Goal: Information Seeking & Learning: Learn about a topic

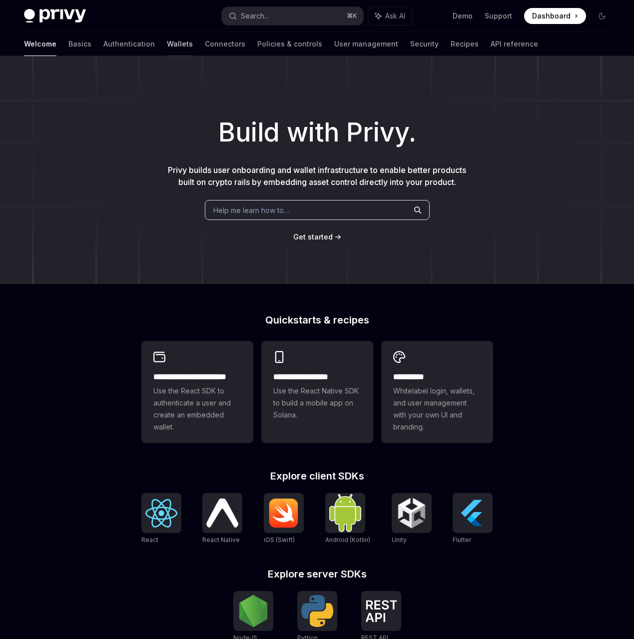
click at [167, 48] on link "Wallets" at bounding box center [180, 44] width 26 height 24
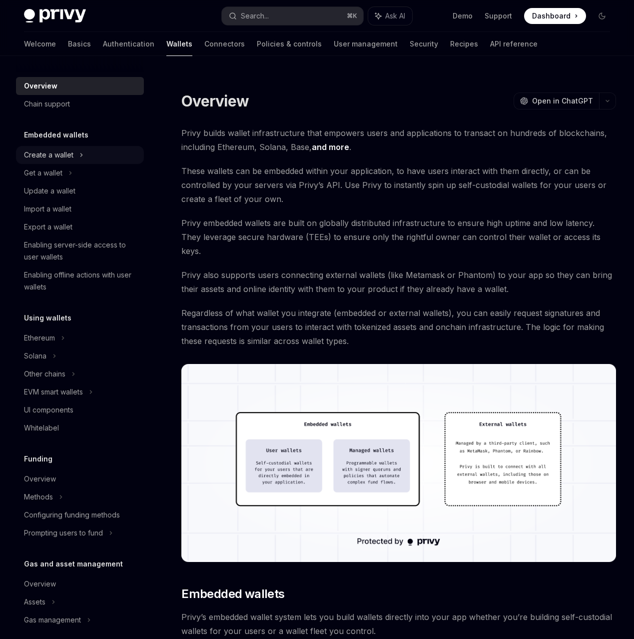
click at [69, 154] on div "Create a wallet" at bounding box center [48, 155] width 49 height 12
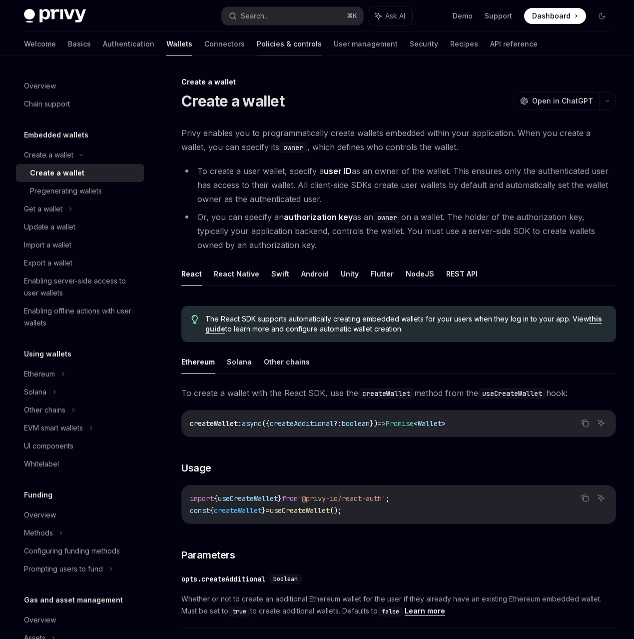
click at [257, 41] on link "Policies & controls" at bounding box center [289, 44] width 65 height 24
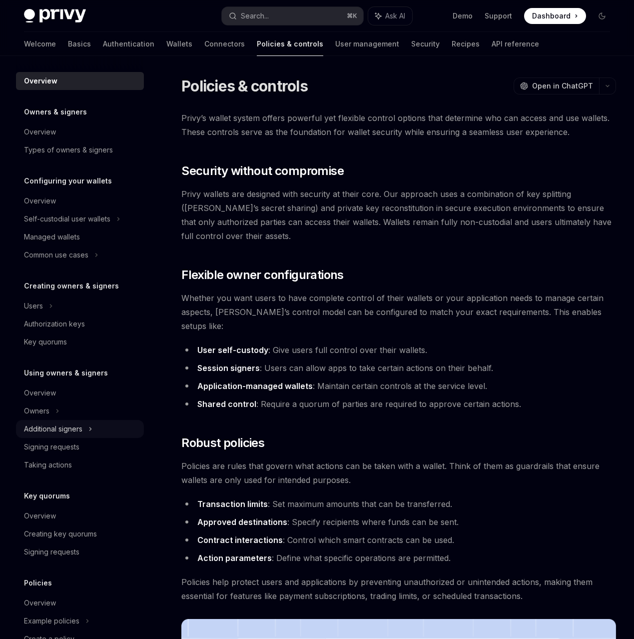
scroll to position [65, 0]
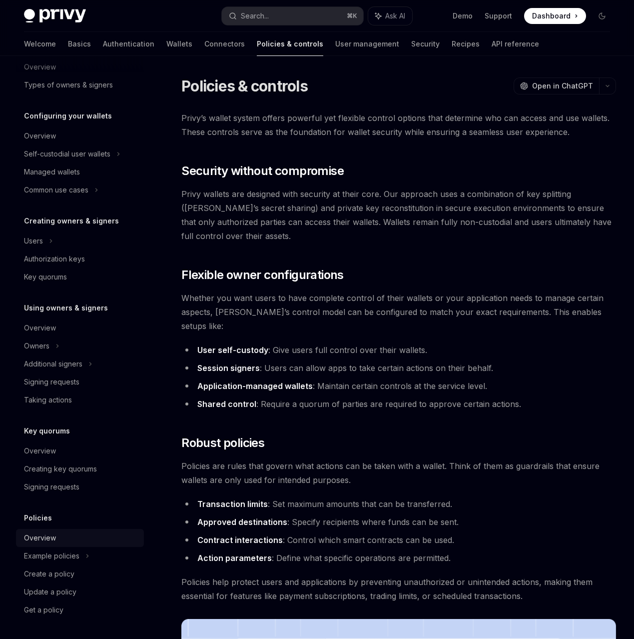
click at [72, 542] on div "Overview" at bounding box center [81, 538] width 114 height 12
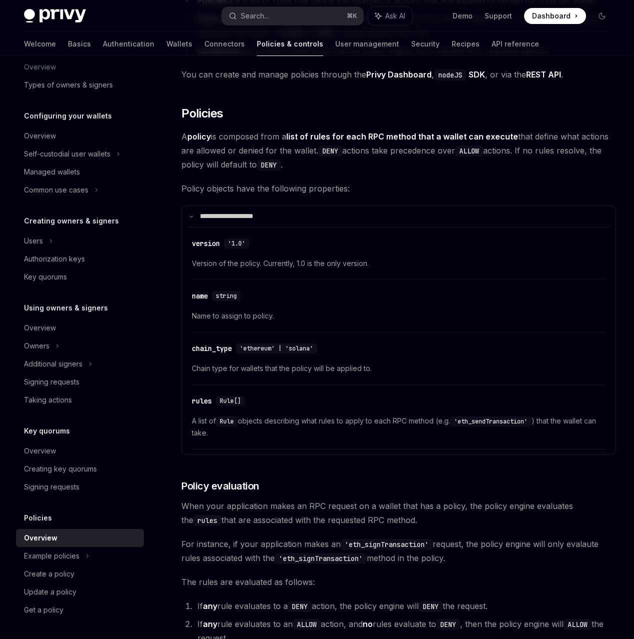
scroll to position [726, 0]
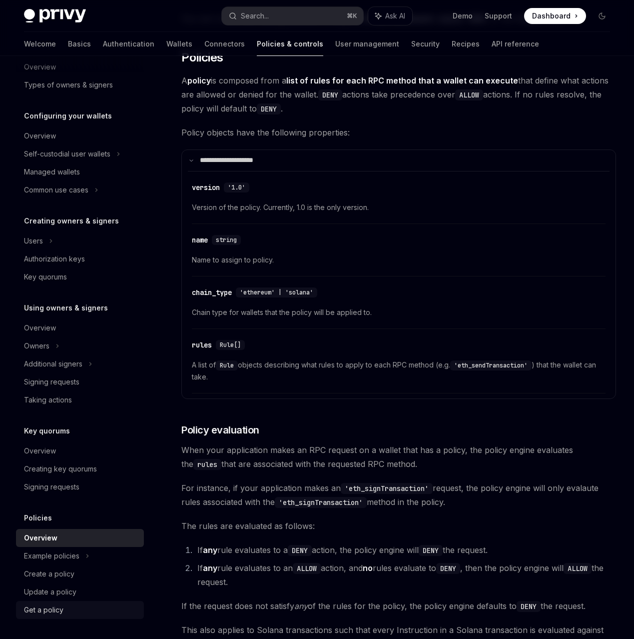
click at [77, 603] on link "Get a policy" at bounding box center [80, 610] width 128 height 18
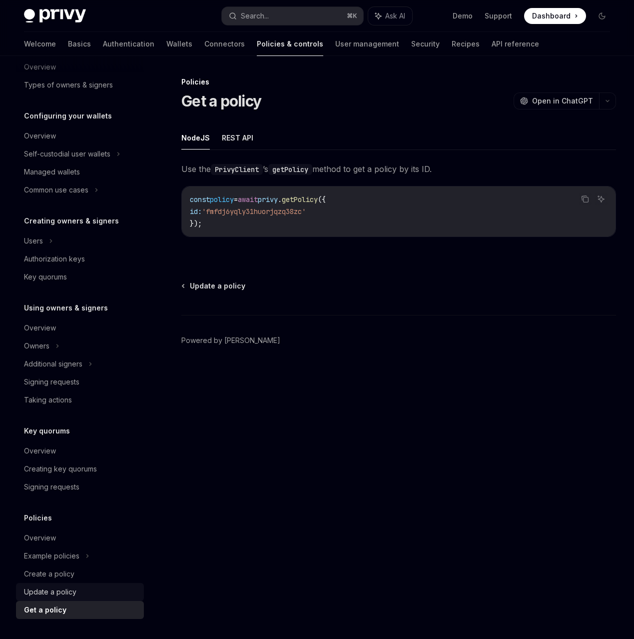
click at [77, 589] on div "Update a policy" at bounding box center [81, 592] width 114 height 12
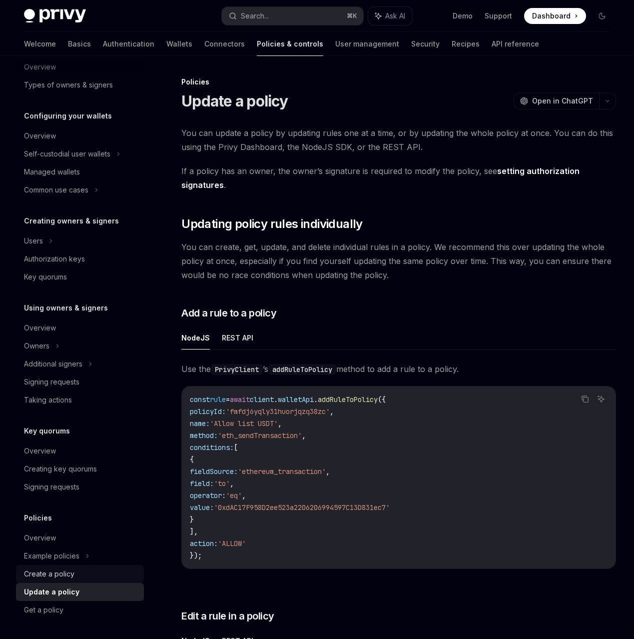
click at [71, 569] on div "Create a policy" at bounding box center [49, 574] width 50 height 12
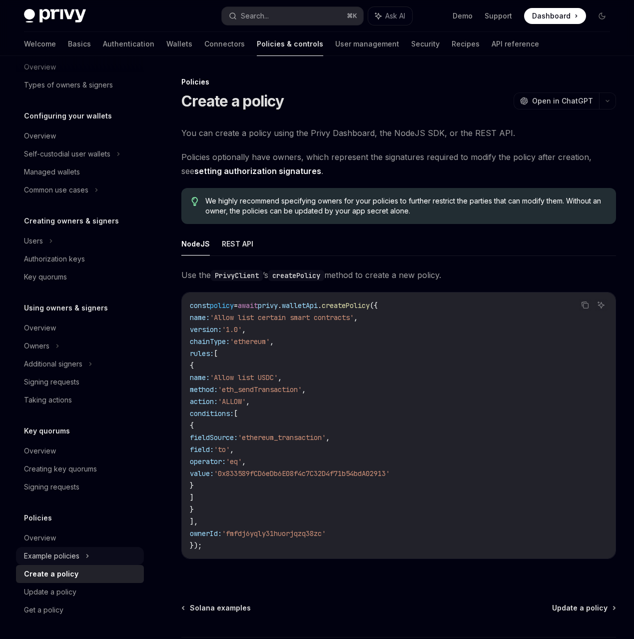
click at [116, 160] on icon at bounding box center [118, 154] width 4 height 12
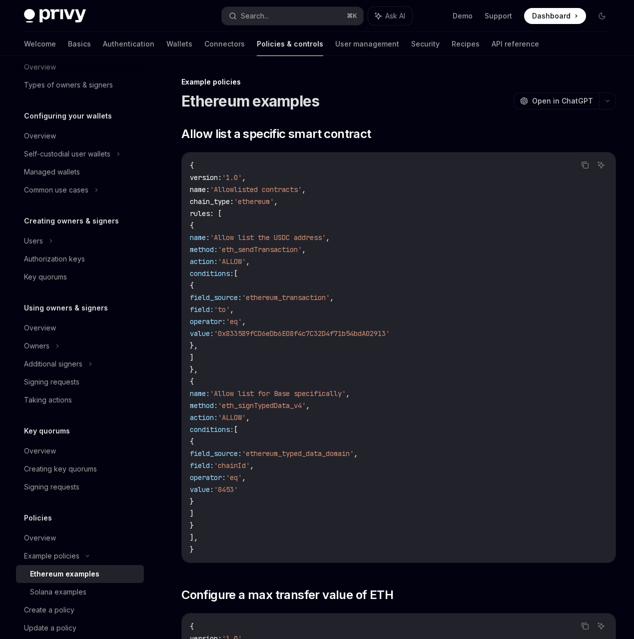
click at [354, 450] on span "'ethereum_typed_data_domain'" at bounding box center [298, 453] width 112 height 9
click at [354, 453] on span "'ethereum_typed_data_domain'" at bounding box center [298, 453] width 112 height 9
click at [346, 389] on span "'Allow list for Base specifically'" at bounding box center [278, 393] width 136 height 9
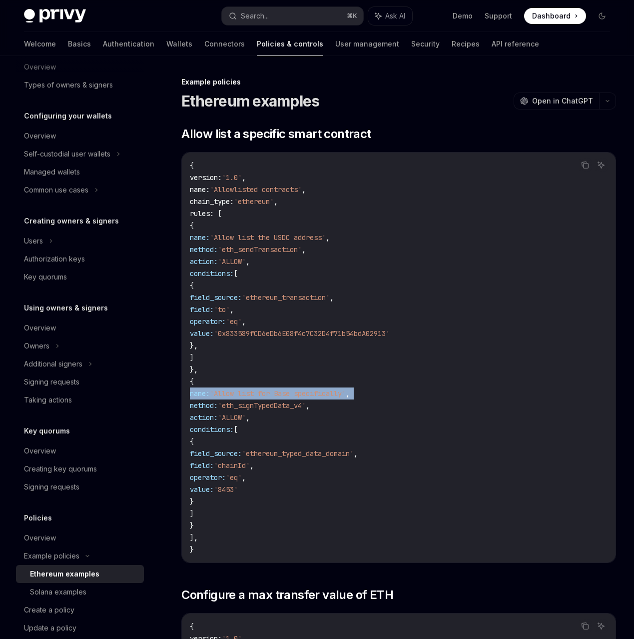
click at [346, 389] on span "'Allow list for Base specifically'" at bounding box center [278, 393] width 136 height 9
click at [331, 395] on span "'Allow list for Base specifically'" at bounding box center [278, 393] width 136 height 9
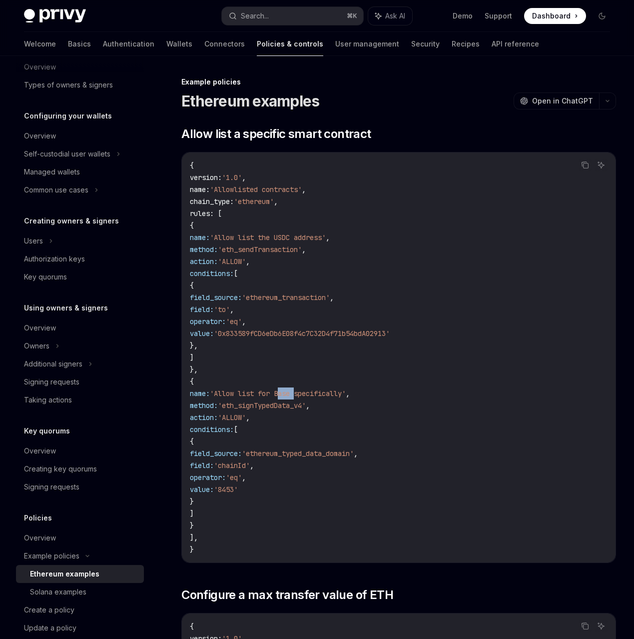
click at [331, 395] on span "'Allow list for Base specifically'" at bounding box center [278, 393] width 136 height 9
click at [321, 394] on span "'Allow list for Base specifically'" at bounding box center [278, 393] width 136 height 9
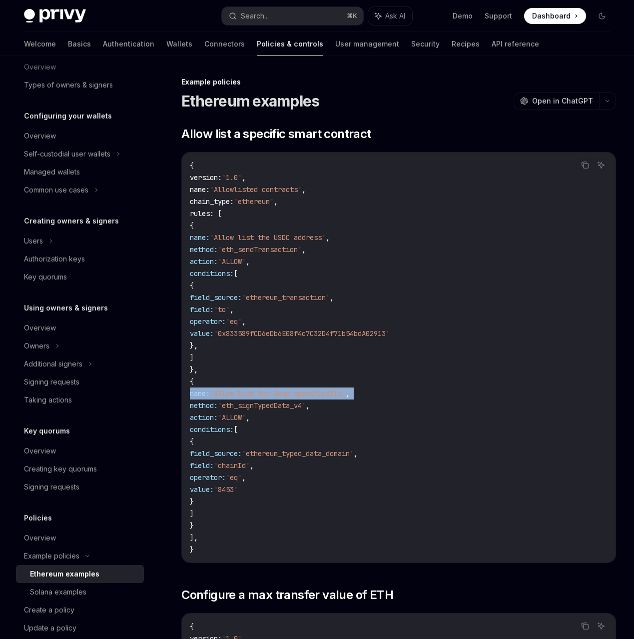
click at [321, 394] on span "'Allow list for Base specifically'" at bounding box center [278, 393] width 136 height 9
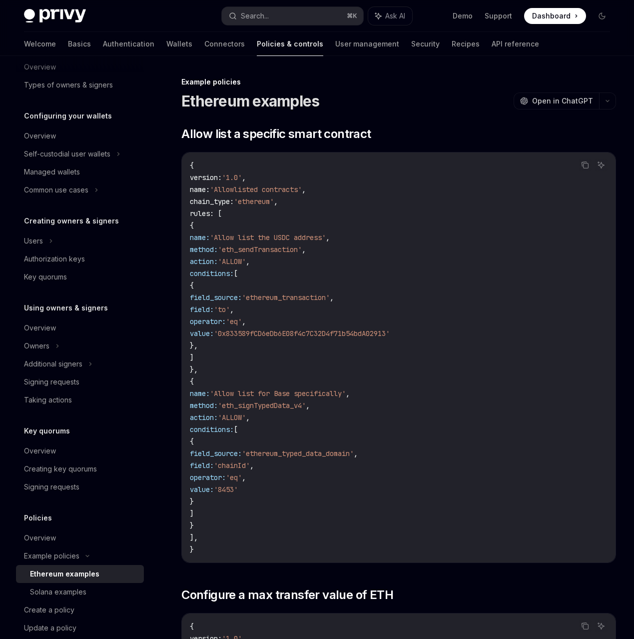
click at [323, 415] on code "{ version : '1.0' , name : 'Allowlisted contracts' , chain_type : 'ethereum' , …" at bounding box center [399, 357] width 418 height 396
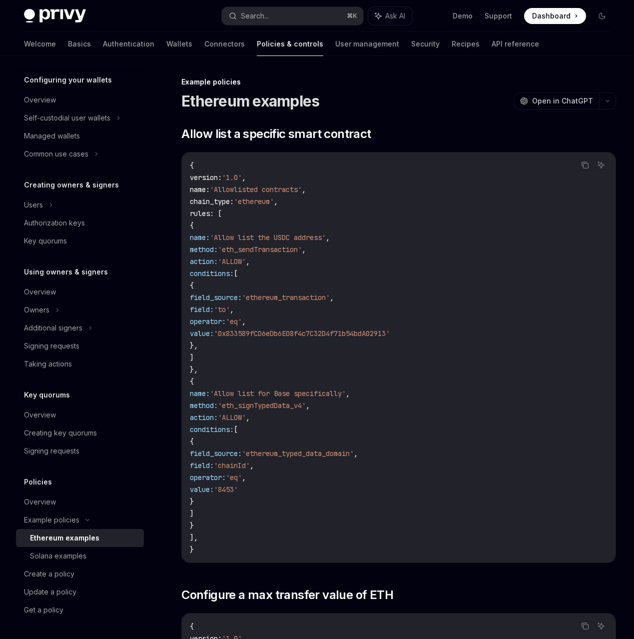
click at [226, 477] on span "operator:" at bounding box center [208, 477] width 36 height 9
click at [67, 124] on div "Example policies" at bounding box center [67, 118] width 86 height 12
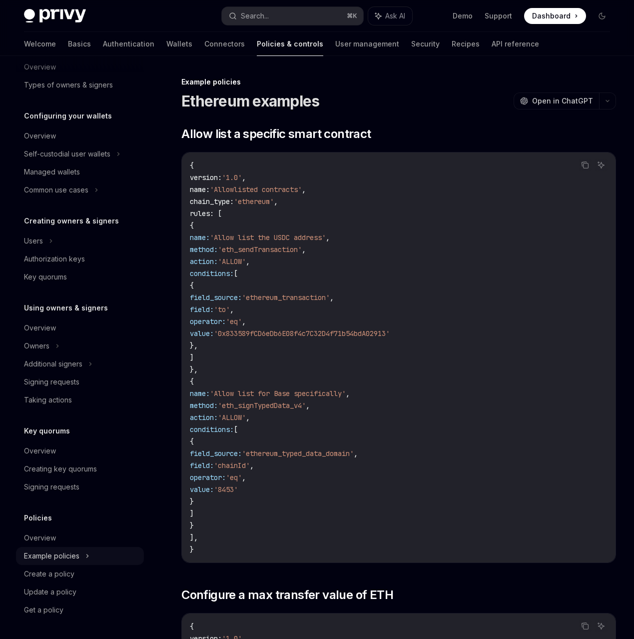
scroll to position [65, 0]
click at [44, 534] on div "Overview" at bounding box center [40, 538] width 32 height 12
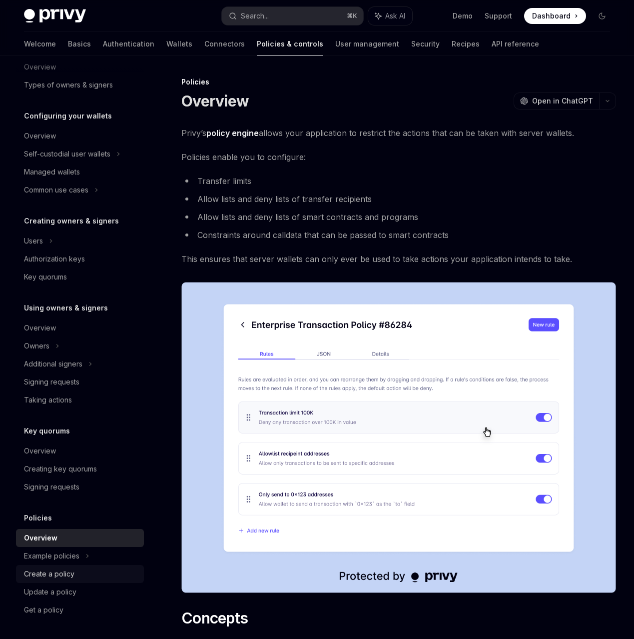
click at [69, 574] on div "Create a policy" at bounding box center [49, 574] width 50 height 12
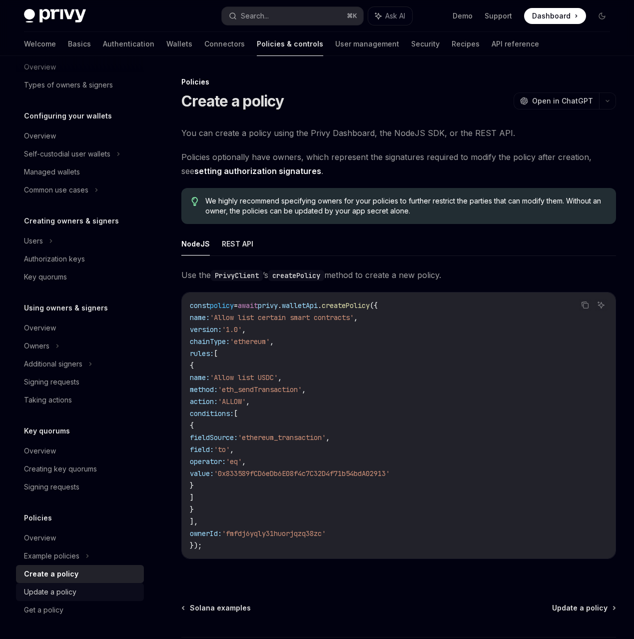
click at [73, 589] on div "Update a policy" at bounding box center [50, 592] width 52 height 12
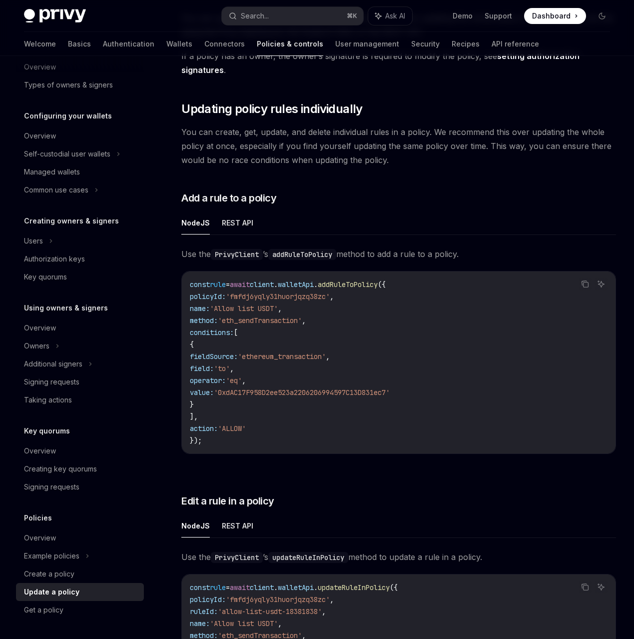
scroll to position [149, 0]
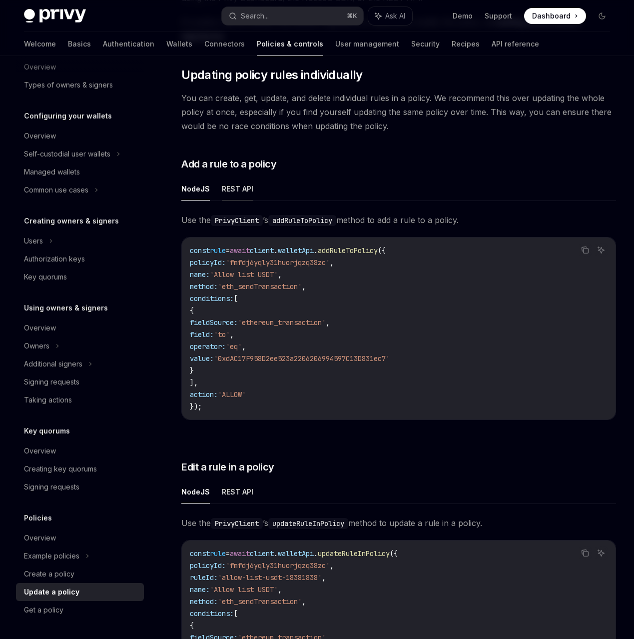
click at [241, 190] on button "REST API" at bounding box center [237, 188] width 31 height 23
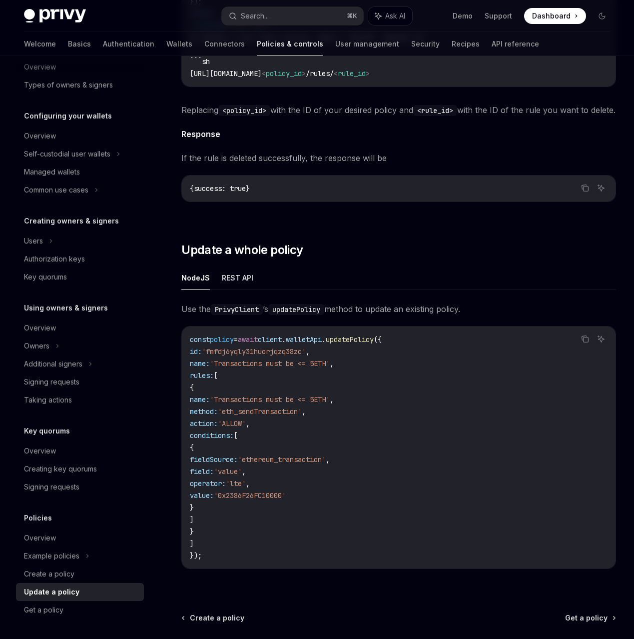
scroll to position [1868, 0]
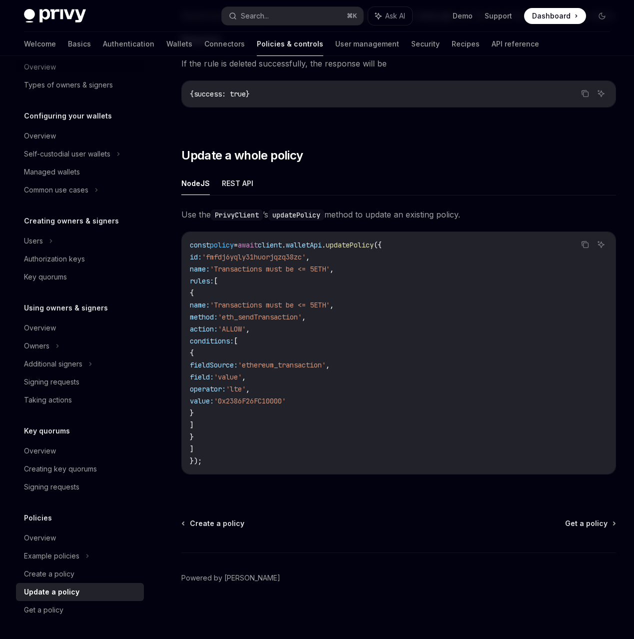
click at [445, 349] on code "const policy = await client . walletApi . updatePolicy ({ id: 'fmfdj6yqly31huor…" at bounding box center [399, 353] width 418 height 228
click at [61, 163] on div "Example policies" at bounding box center [80, 154] width 128 height 18
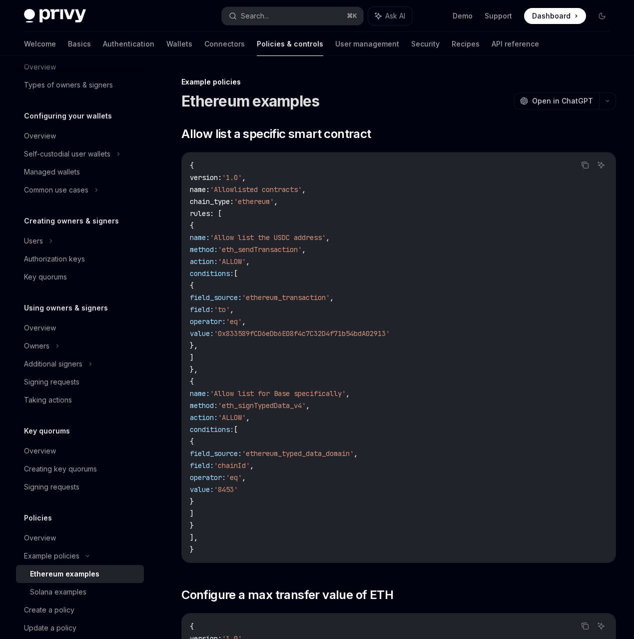
click at [86, 578] on div "Ethereum examples" at bounding box center [64, 574] width 69 height 12
type textarea "*"
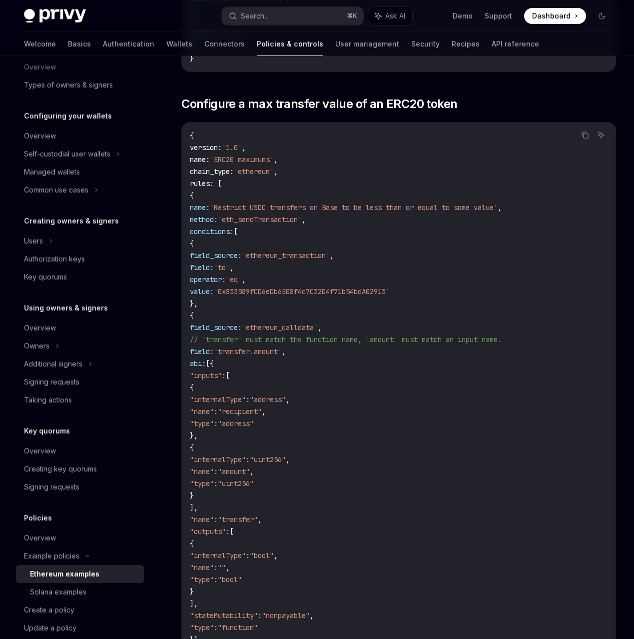
scroll to position [762, 0]
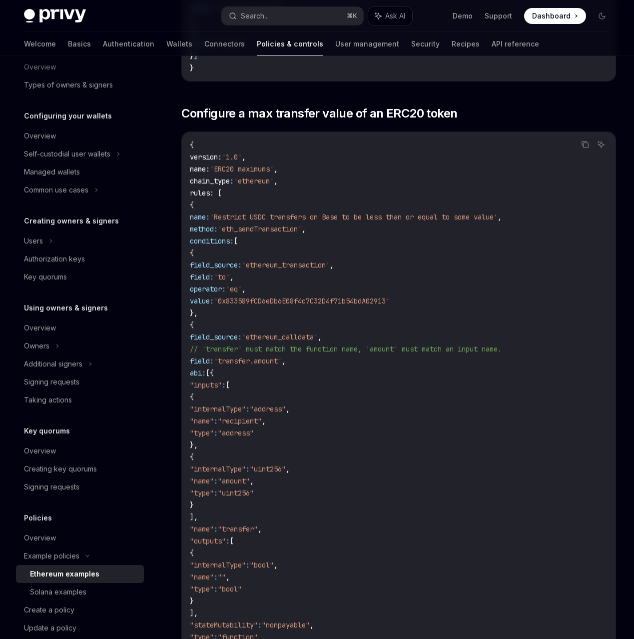
click at [277, 390] on code "{ version : '1.0' , name : 'ERC20 maximums' , chain_type : 'ethereum' , rules :…" at bounding box center [399, 511] width 418 height 744
drag, startPoint x: 274, startPoint y: 376, endPoint x: 348, endPoint y: 440, distance: 97.4
click at [348, 440] on code "{ version : '1.0' , name : 'ERC20 maximums' , chain_type : 'ethereum' , rules :…" at bounding box center [399, 511] width 418 height 744
click at [349, 513] on code "{ version : '1.0' , name : 'ERC20 maximums' , chain_type : 'ethereum' , rules :…" at bounding box center [399, 511] width 418 height 744
drag, startPoint x: 320, startPoint y: 518, endPoint x: 184, endPoint y: 371, distance: 200.1
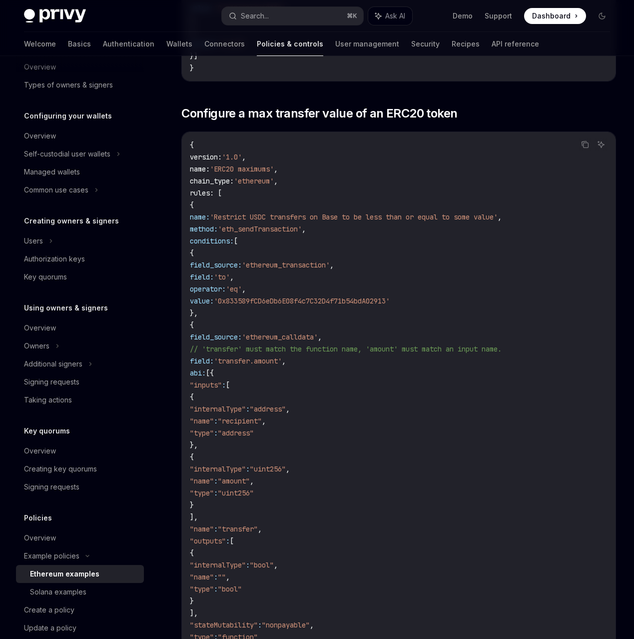
click at [184, 371] on div "{ version : '1.0' , name : 'ERC20 maximums' , chain_type : 'ethereum' , rules :…" at bounding box center [399, 511] width 434 height 758
click at [222, 380] on span ""inputs"" at bounding box center [206, 384] width 32 height 9
drag, startPoint x: 195, startPoint y: 375, endPoint x: 346, endPoint y: 520, distance: 209.6
click at [346, 520] on code "{ version : '1.0' , name : 'ERC20 maximums' , chain_type : 'ethereum' , rules :…" at bounding box center [399, 511] width 418 height 744
click at [402, 437] on code "{ version : '1.0' , name : 'ERC20 maximums' , chain_type : 'ethereum' , rules :…" at bounding box center [399, 511] width 418 height 744
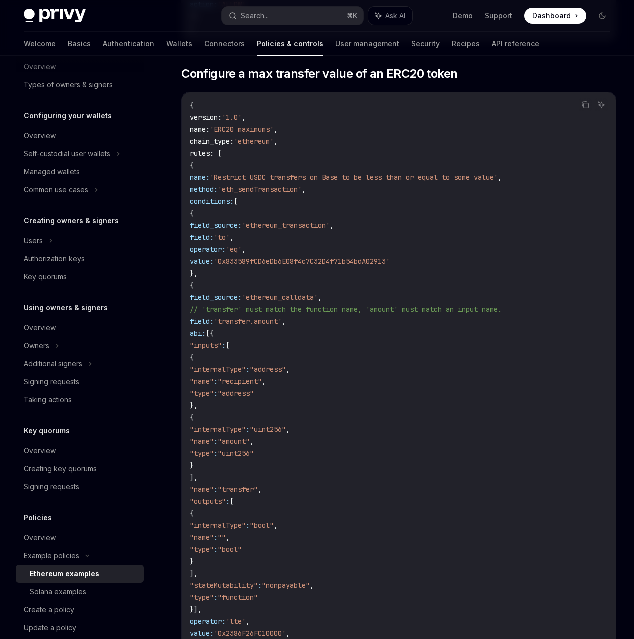
scroll to position [809, 0]
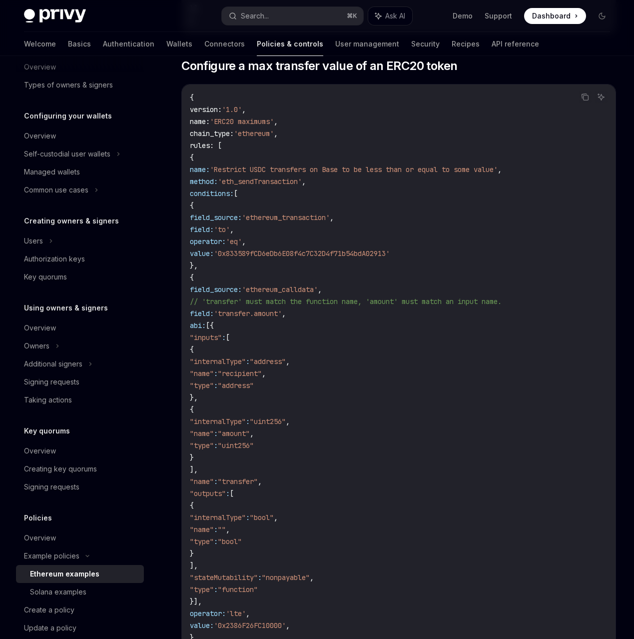
click at [506, 27] on div "Privy Docs home page Search... ⌘ K Ask AI Demo Support Dashboard Dashboard Sear…" at bounding box center [317, 16] width 586 height 32
click at [591, 459] on code "{ version : '1.0' , name : 'ERC20 maximums' , chain_type : 'ethereum' , rules :…" at bounding box center [399, 463] width 418 height 744
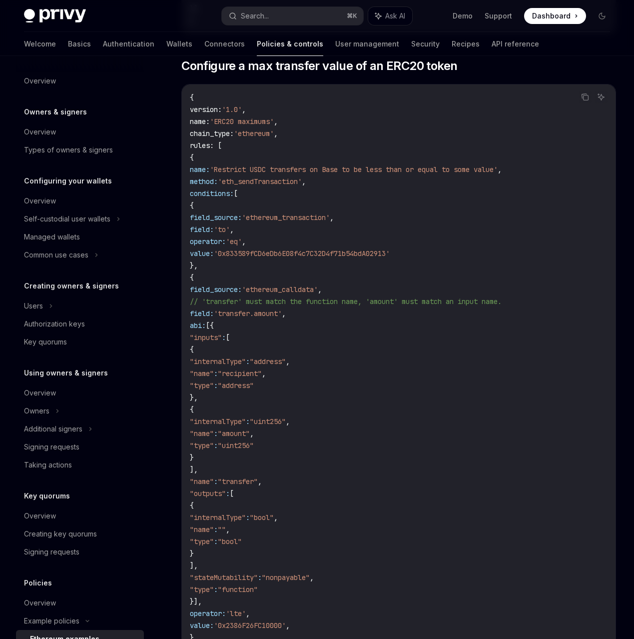
click at [208, 376] on span ""name"" at bounding box center [202, 373] width 24 height 9
drag, startPoint x: 328, startPoint y: 363, endPoint x: 401, endPoint y: 382, distance: 75.5
click at [401, 382] on code "{ version : '1.0' , name : 'ERC20 maximums' , chain_type : 'ethereum' , rules :…" at bounding box center [399, 463] width 418 height 744
click at [401, 383] on code "{ version : '1.0' , name : 'ERC20 maximums' , chain_type : 'ethereum' , rules :…" at bounding box center [399, 463] width 418 height 744
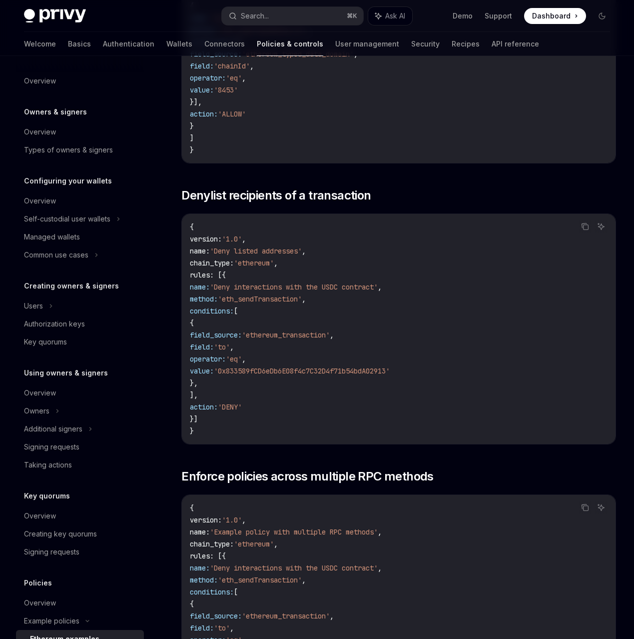
scroll to position [799, 0]
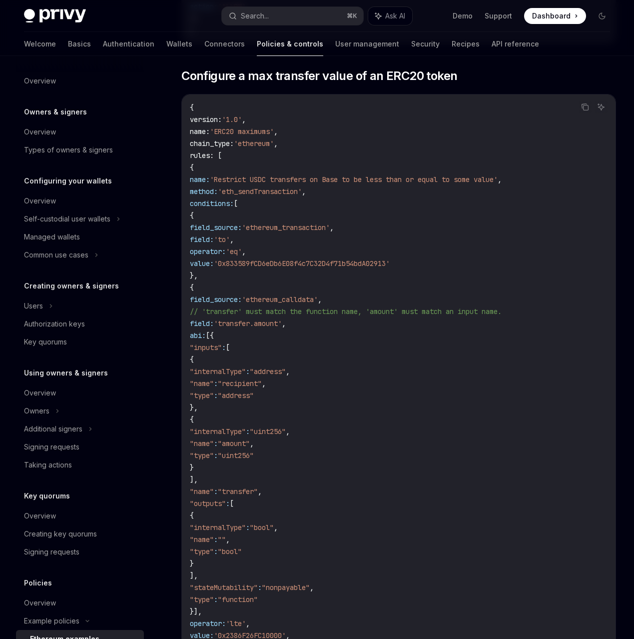
drag, startPoint x: 264, startPoint y: 276, endPoint x: 189, endPoint y: 214, distance: 96.5
click at [190, 214] on code "{ version : '1.0' , name : 'ERC20 maximums' , chain_type : 'ethereum' , rules :…" at bounding box center [399, 473] width 418 height 744
click at [291, 270] on code "{ version : '1.0' , name : 'ERC20 maximums' , chain_type : 'ethereum' , rules :…" at bounding box center [399, 473] width 418 height 744
drag, startPoint x: 276, startPoint y: 271, endPoint x: 186, endPoint y: 214, distance: 106.3
click at [186, 214] on div "{ version : '1.0' , name : 'ERC20 maximums' , chain_type : 'ethereum' , rules :…" at bounding box center [399, 473] width 434 height 758
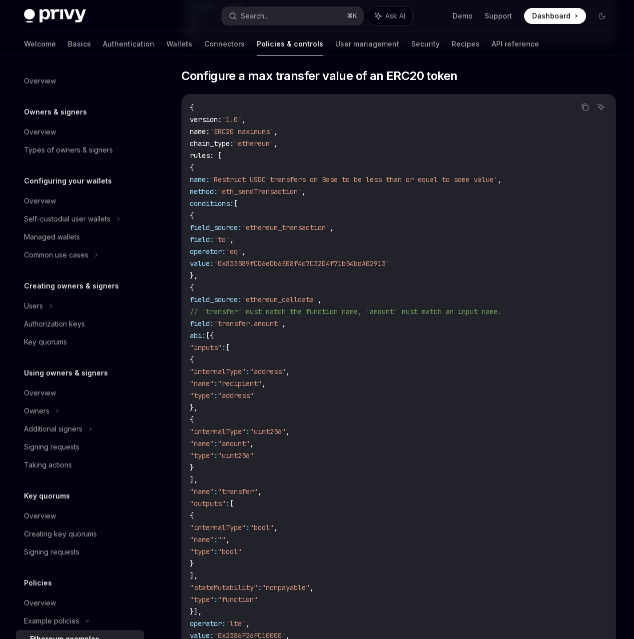
click at [273, 277] on code "{ version : '1.0' , name : 'ERC20 maximums' , chain_type : 'ethereum' , rules :…" at bounding box center [399, 473] width 418 height 744
drag, startPoint x: 287, startPoint y: 278, endPoint x: 181, endPoint y: 208, distance: 126.8
click at [182, 208] on div "{ version : '1.0' , name : 'ERC20 maximums' , chain_type : 'ethereum' , rules :…" at bounding box center [399, 473] width 434 height 758
click at [194, 214] on span "{" at bounding box center [192, 215] width 4 height 9
drag, startPoint x: 274, startPoint y: 278, endPoint x: 174, endPoint y: 217, distance: 117.1
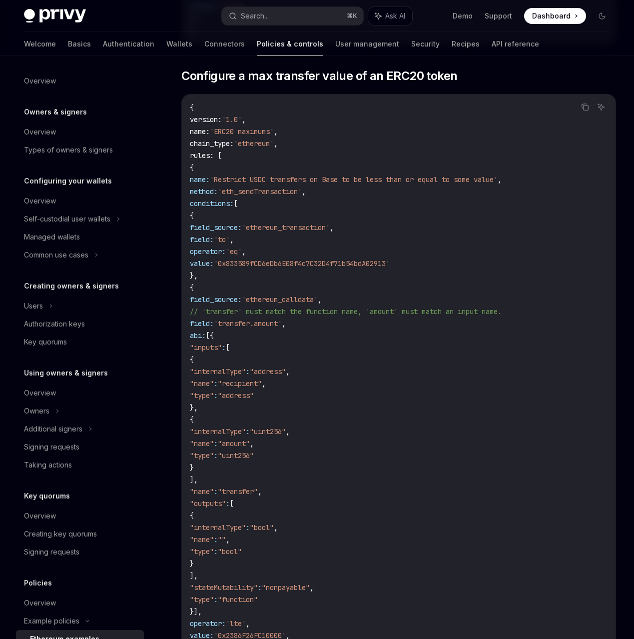
click at [234, 449] on code "{ version : '1.0' , name : 'ERC20 maximums' , chain_type : 'ethereum' , rules :…" at bounding box center [399, 473] width 418 height 744
drag, startPoint x: 272, startPoint y: 336, endPoint x: 302, endPoint y: 615, distance: 280.5
click at [302, 615] on code "{ version : '1.0' , name : 'ERC20 maximums' , chain_type : 'ethereum' , rules :…" at bounding box center [399, 473] width 418 height 744
click at [320, 614] on code "{ version : '1.0' , name : 'ERC20 maximums' , chain_type : 'ethereum' , rules :…" at bounding box center [399, 473] width 418 height 744
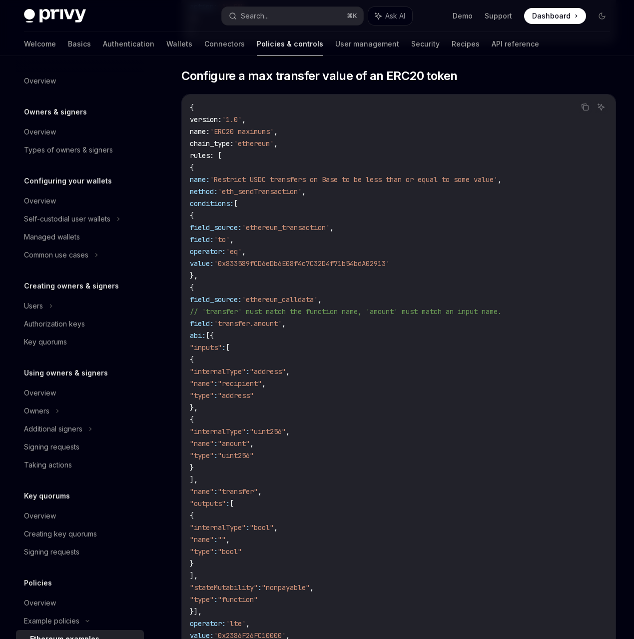
drag, startPoint x: 304, startPoint y: 615, endPoint x: 191, endPoint y: 336, distance: 300.8
click at [191, 336] on code "{ version : '1.0' , name : 'ERC20 maximums' , chain_type : 'ethereum' , rules :…" at bounding box center [399, 473] width 418 height 744
click at [222, 348] on span ""inputs"" at bounding box center [206, 347] width 32 height 9
click at [222, 343] on span ""inputs"" at bounding box center [206, 347] width 32 height 9
drag, startPoint x: 276, startPoint y: 334, endPoint x: 290, endPoint y: 609, distance: 274.7
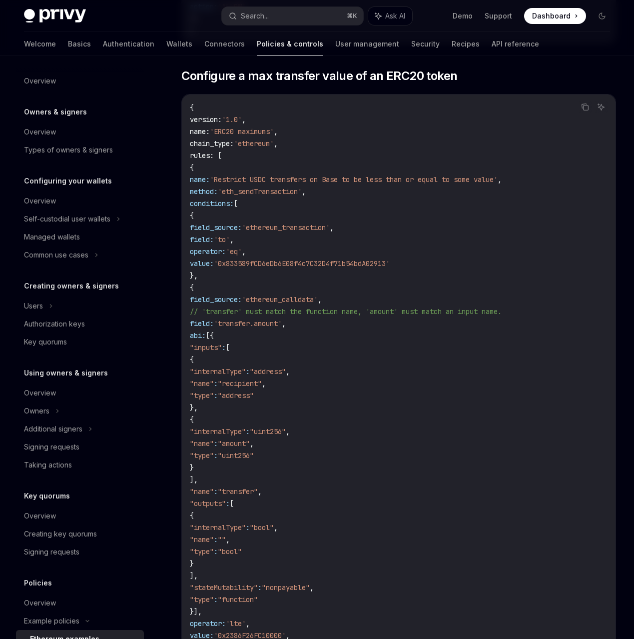
click at [290, 609] on code "{ version : '1.0' , name : 'ERC20 maximums' , chain_type : 'ethereum' , rules :…" at bounding box center [399, 473] width 418 height 744
